Goal: Information Seeking & Learning: Learn about a topic

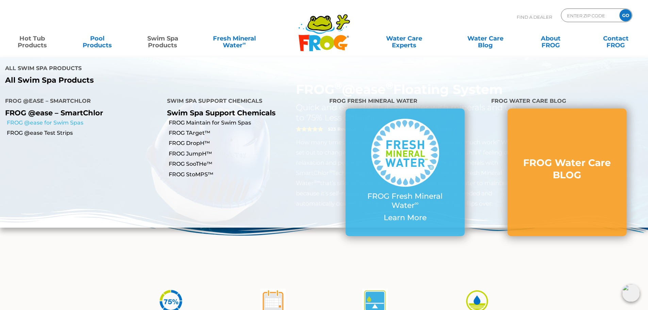
click at [56, 119] on link "FROG @ease for Swim Spas" at bounding box center [84, 122] width 155 height 7
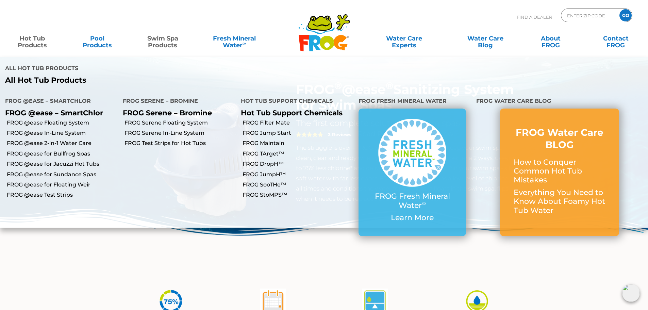
click at [33, 38] on link "Hot Tub Products" at bounding box center [32, 39] width 51 height 14
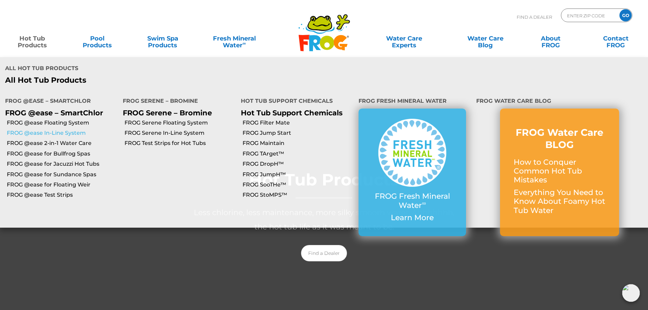
click at [46, 129] on link "FROG @ease In-Line System" at bounding box center [62, 132] width 111 height 7
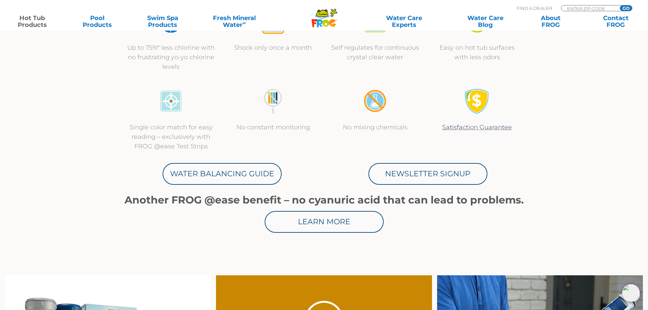
scroll to position [340, 0]
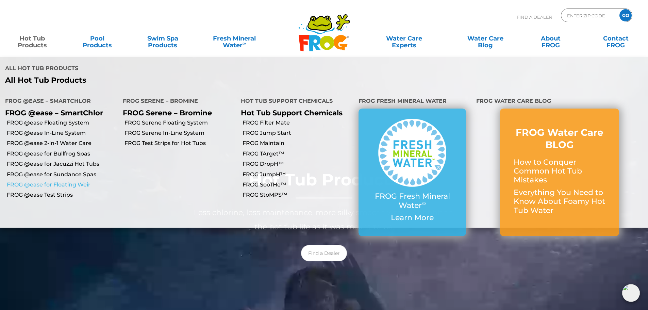
click at [39, 181] on link "FROG @ease for Floating Weir" at bounding box center [62, 184] width 111 height 7
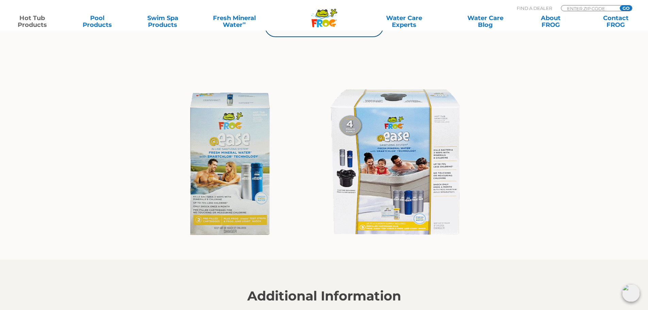
scroll to position [476, 0]
